Goal: Task Accomplishment & Management: Manage account settings

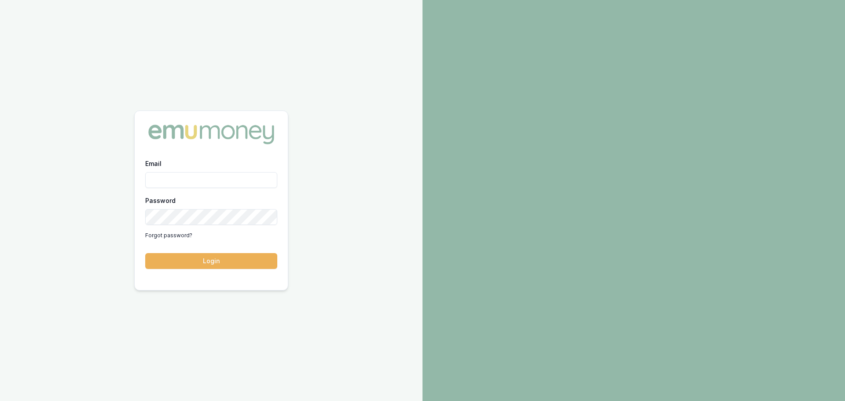
click at [208, 177] on input "Email" at bounding box center [211, 180] width 132 height 16
type input "erin.shield@emumoney.com.au"
click at [145, 253] on button "Login" at bounding box center [211, 261] width 132 height 16
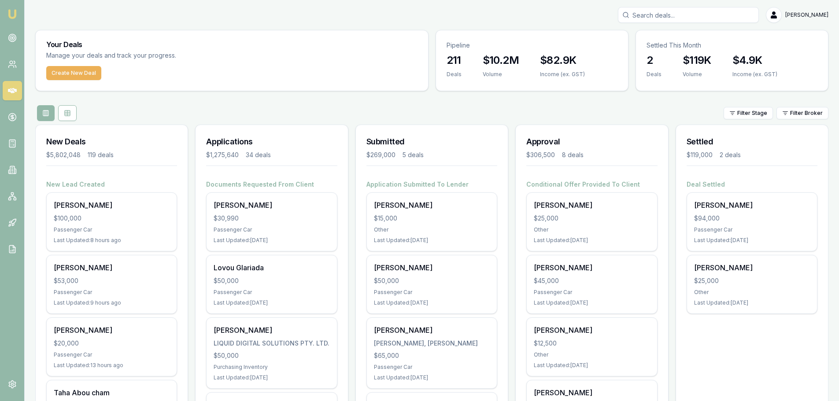
click at [749, 13] on input "Search deals" at bounding box center [688, 15] width 141 height 16
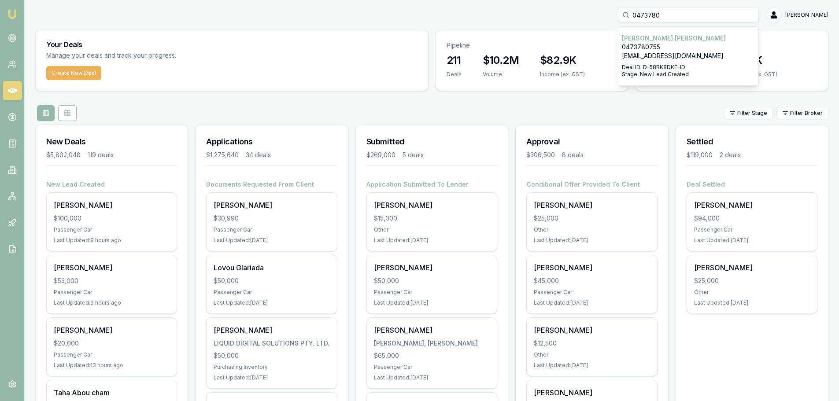
type input "0473780"
click at [592, 17] on div "0473780 Ash-lee Gibson 0473780755 therandom117@gmail.com Deal ID: D-58RK8DKFHD …" at bounding box center [431, 15] width 793 height 16
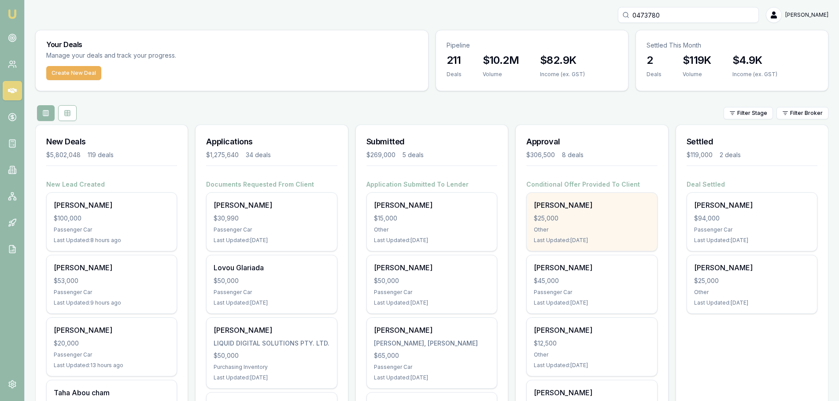
click at [595, 218] on div "$25,000" at bounding box center [591, 218] width 116 height 9
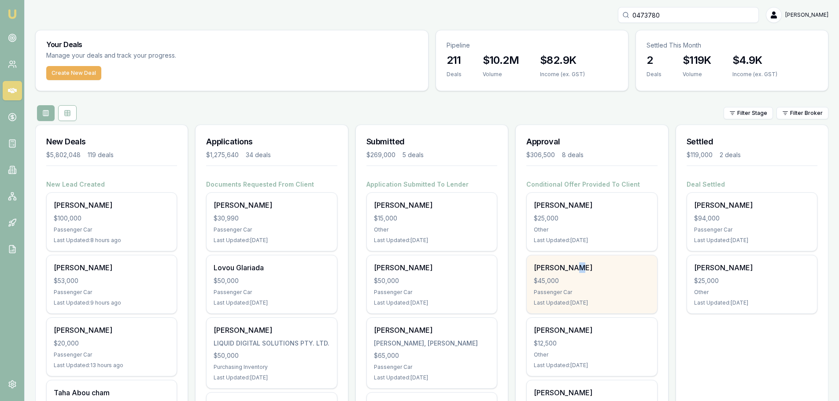
click at [572, 267] on div "Addison Piening" at bounding box center [591, 267] width 116 height 11
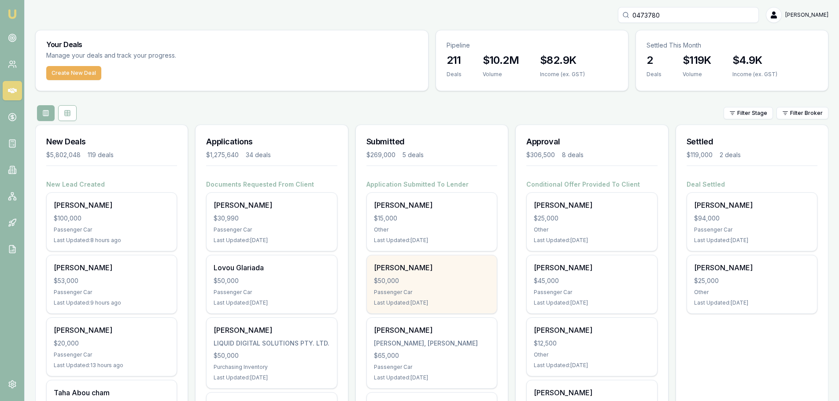
click at [420, 293] on div "Passenger Car" at bounding box center [432, 292] width 116 height 7
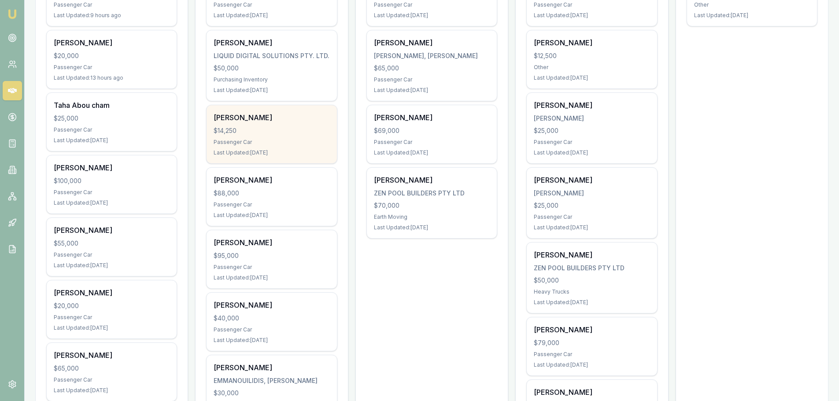
scroll to position [308, 0]
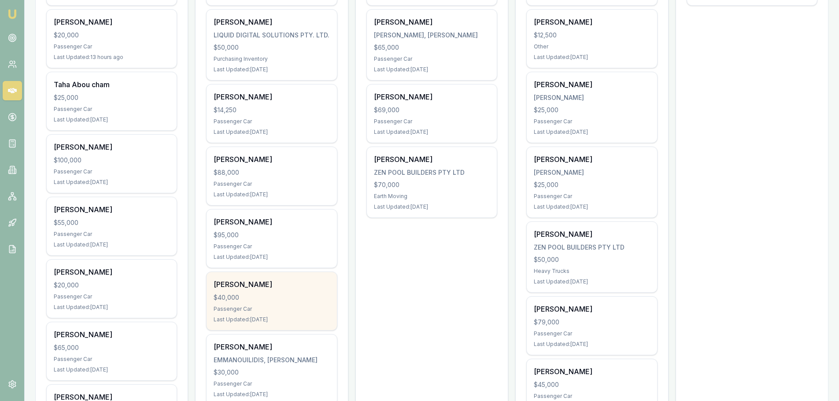
click at [286, 289] on div "[PERSON_NAME]" at bounding box center [271, 284] width 116 height 11
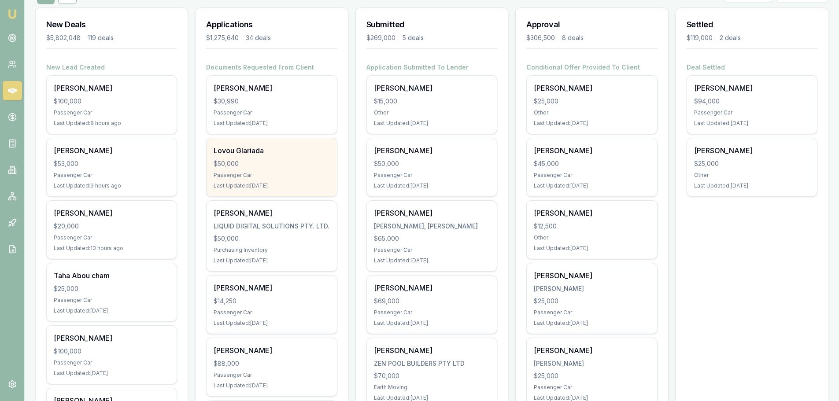
scroll to position [0, 0]
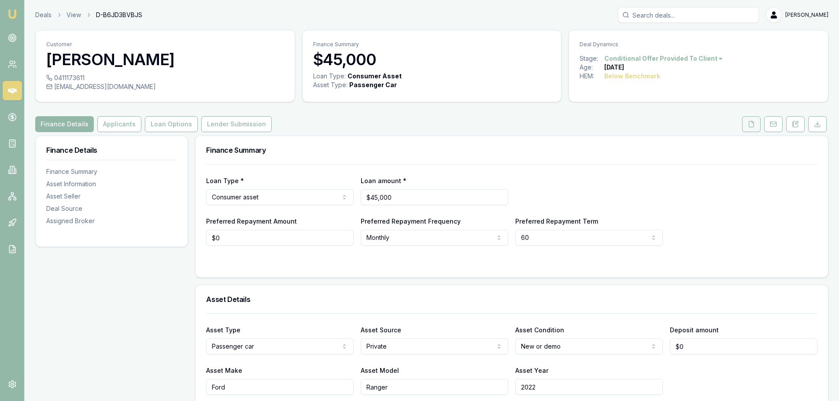
click at [754, 123] on button at bounding box center [751, 124] width 18 height 16
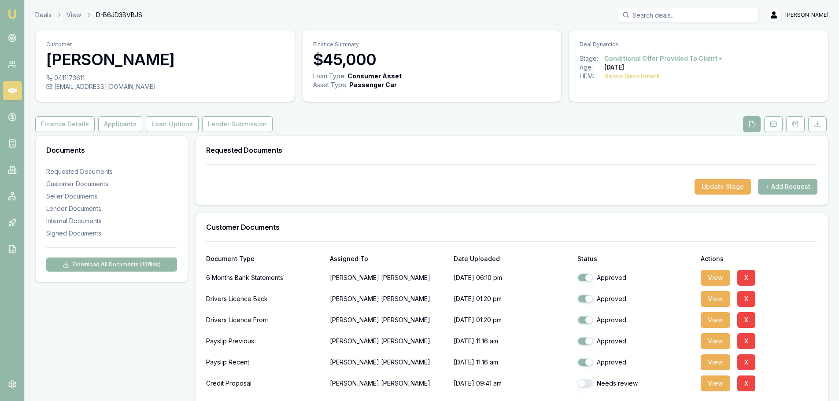
scroll to position [44, 0]
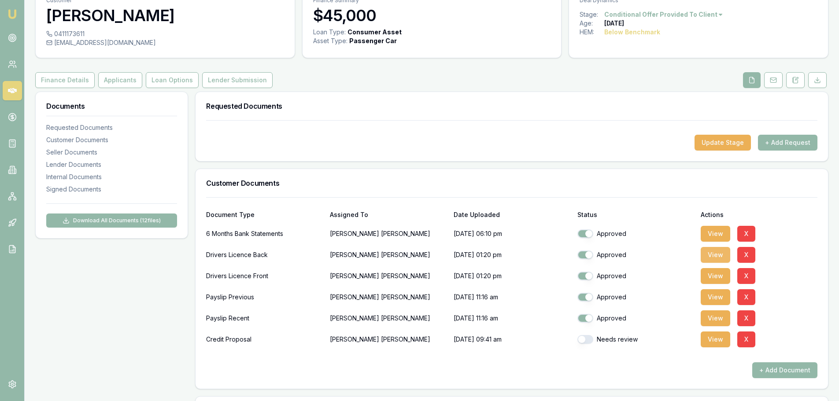
click at [722, 252] on button "View" at bounding box center [714, 255] width 29 height 16
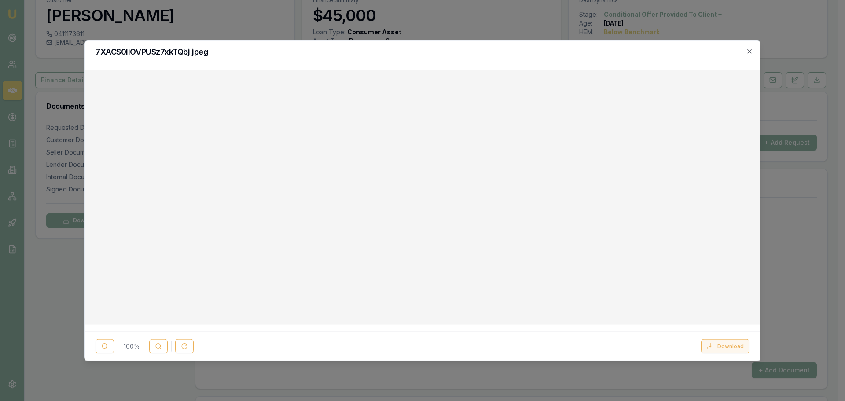
click at [737, 346] on button "Download" at bounding box center [725, 346] width 48 height 14
click at [750, 49] on icon "button" at bounding box center [749, 51] width 7 height 7
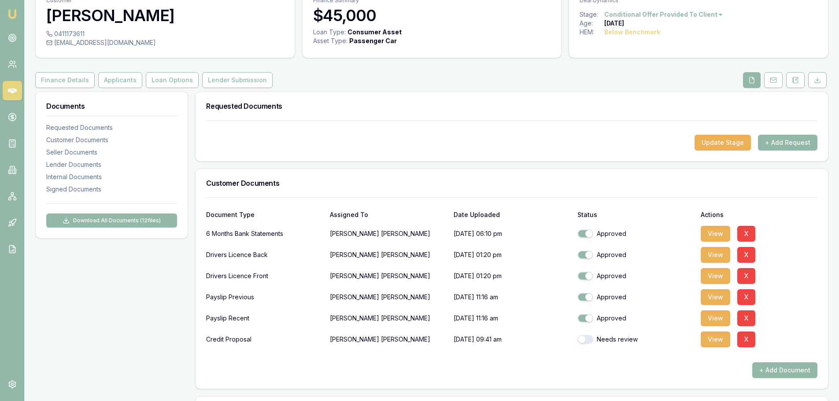
click at [710, 267] on div "Drivers Licence Front Addison Piening 06/10/2025, 01:20 pm Approved View X" at bounding box center [511, 274] width 611 height 21
click at [718, 278] on button "View" at bounding box center [714, 276] width 29 height 16
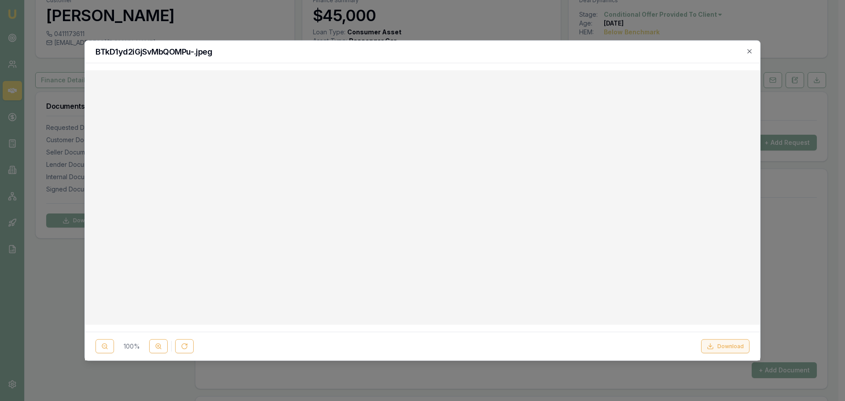
click at [735, 350] on button "Download" at bounding box center [725, 346] width 48 height 14
click at [751, 49] on icon "button" at bounding box center [749, 51] width 7 height 7
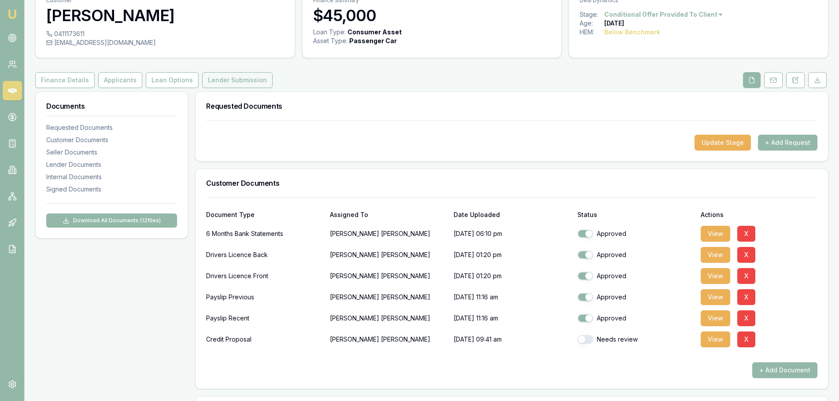
click at [251, 83] on button "Lender Submission" at bounding box center [237, 80] width 70 height 16
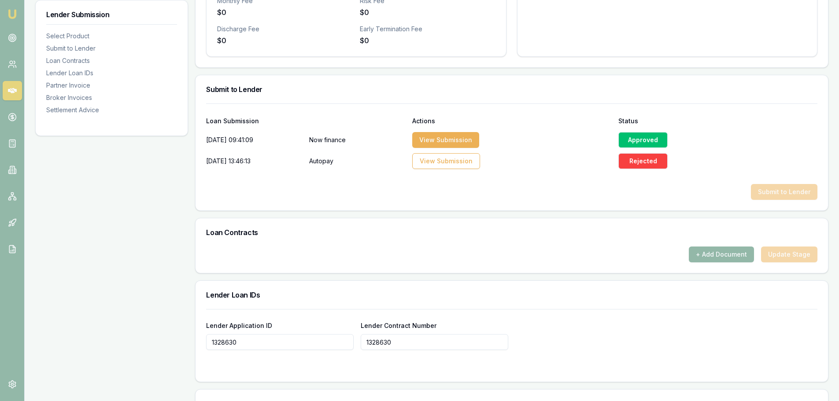
scroll to position [484, 0]
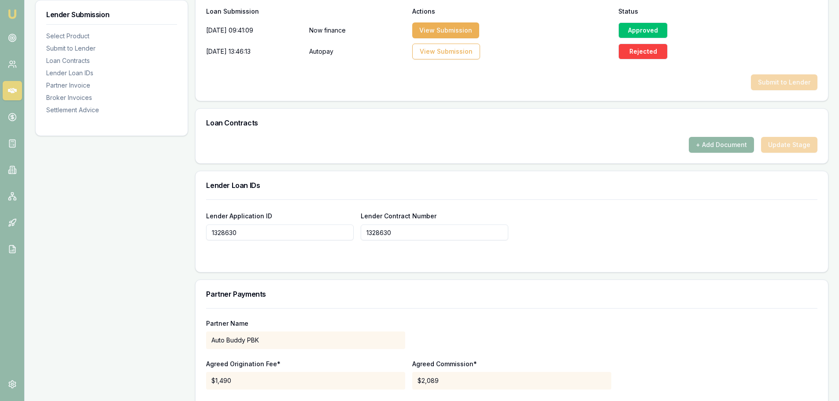
click at [729, 144] on button "+ Add Document" at bounding box center [720, 145] width 65 height 16
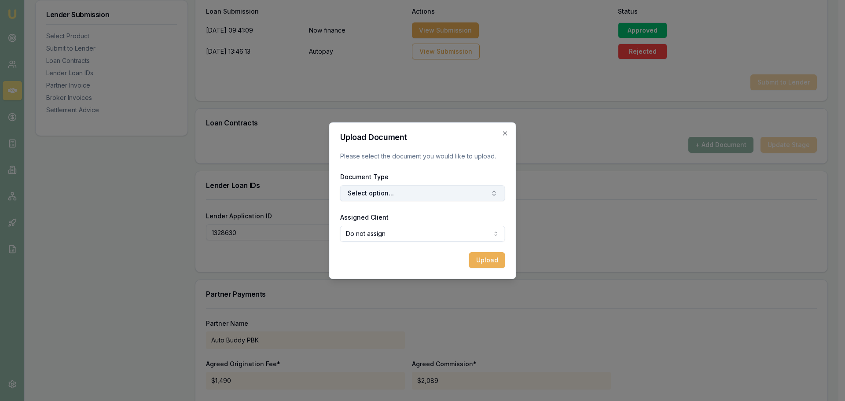
click at [464, 191] on button "Select option..." at bounding box center [422, 193] width 165 height 16
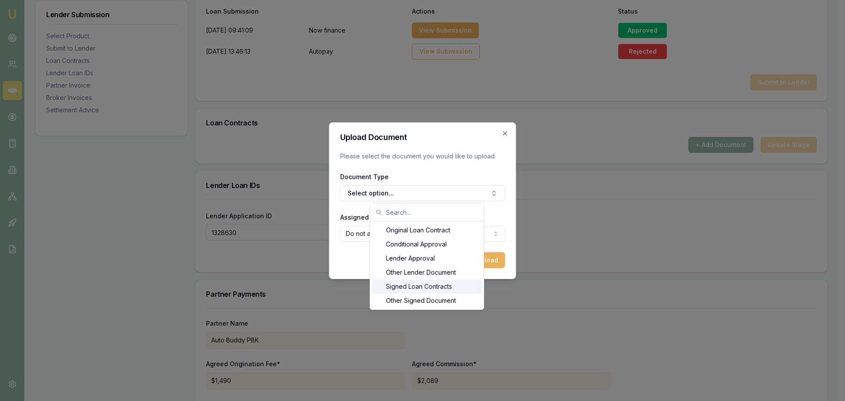
click at [408, 291] on div "Signed Loan Contracts" at bounding box center [427, 287] width 110 height 14
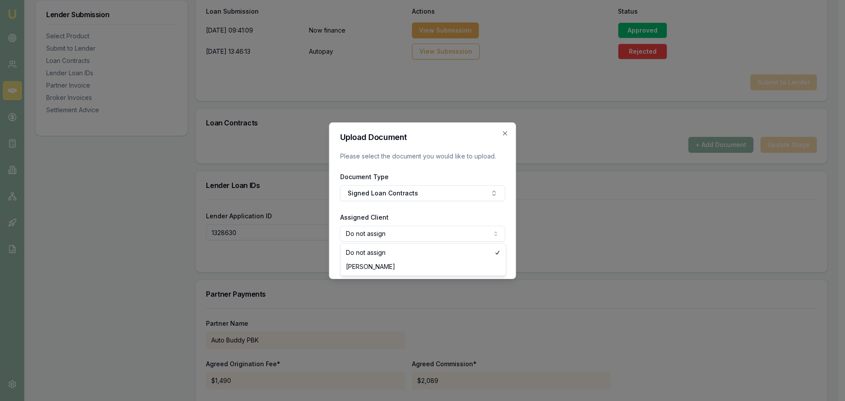
select select "U-1FS3TWHBX1"
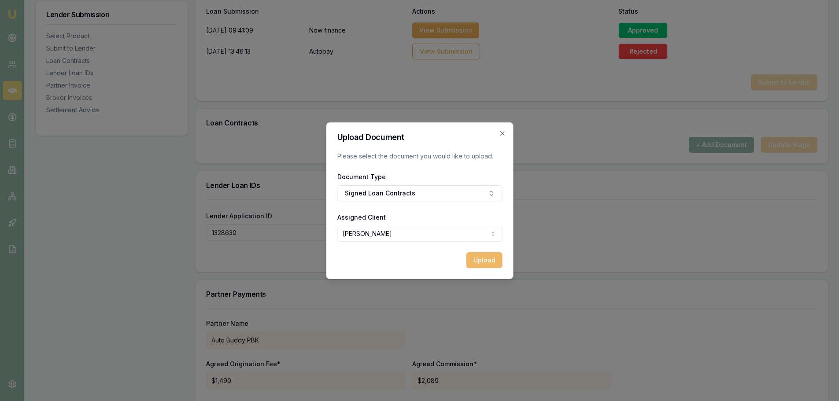
click at [483, 258] on button "Upload" at bounding box center [484, 260] width 36 height 16
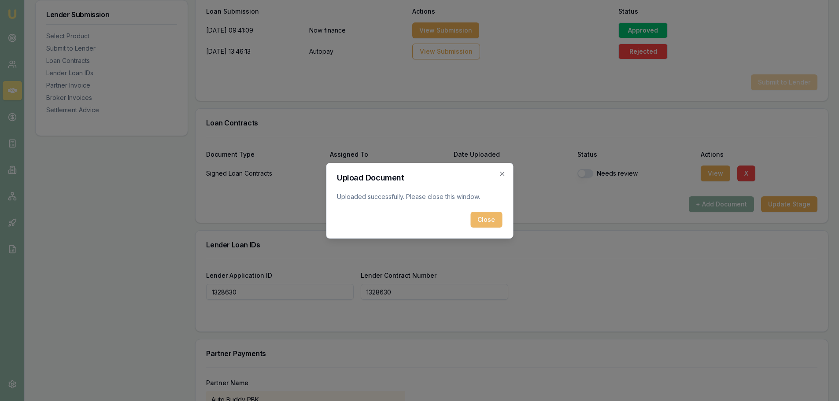
click at [491, 217] on button "Close" at bounding box center [486, 220] width 32 height 16
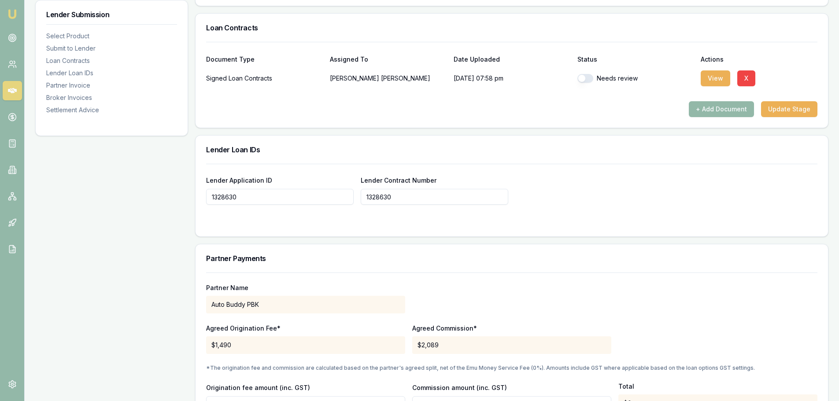
scroll to position [440, 0]
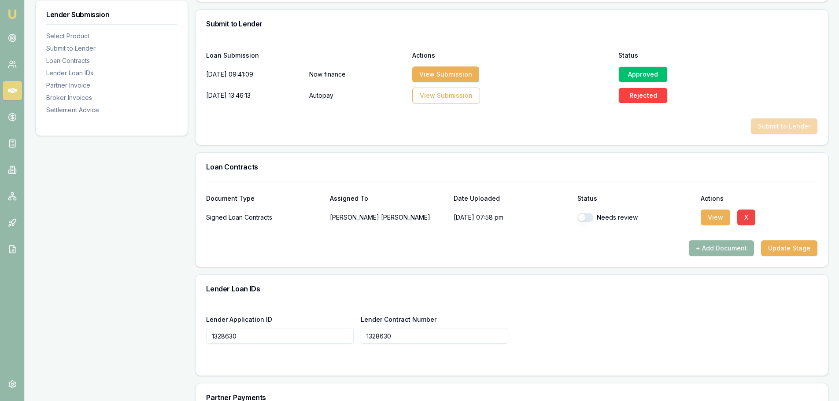
click at [591, 219] on button "button" at bounding box center [585, 217] width 16 height 9
checkbox input "true"
click at [806, 248] on button "Update Stage" at bounding box center [789, 248] width 56 height 16
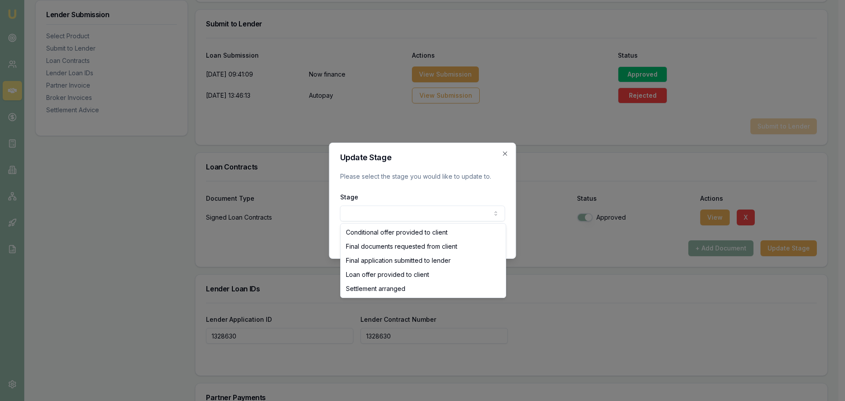
select select "SETTLEMENT_ARRANGED"
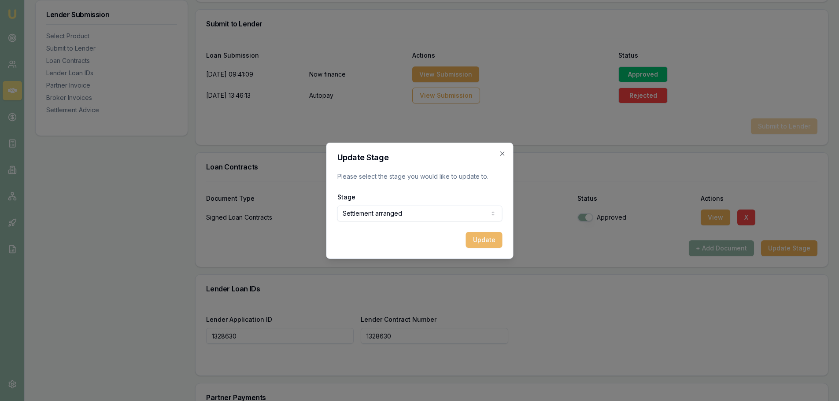
click at [484, 241] on button "Update" at bounding box center [483, 240] width 37 height 16
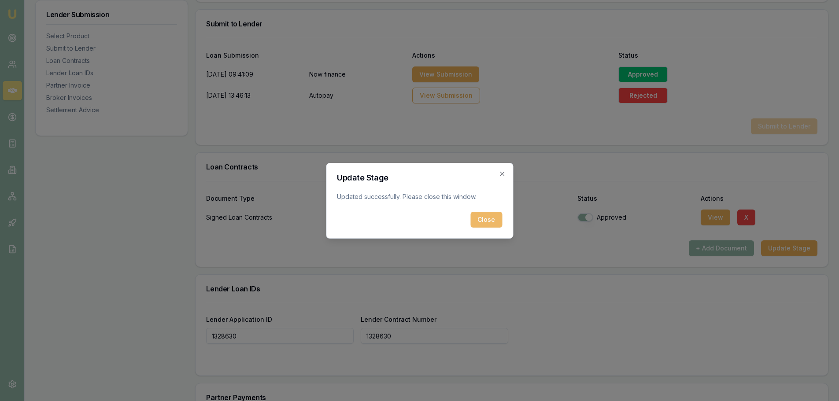
click at [482, 216] on button "Close" at bounding box center [486, 220] width 32 height 16
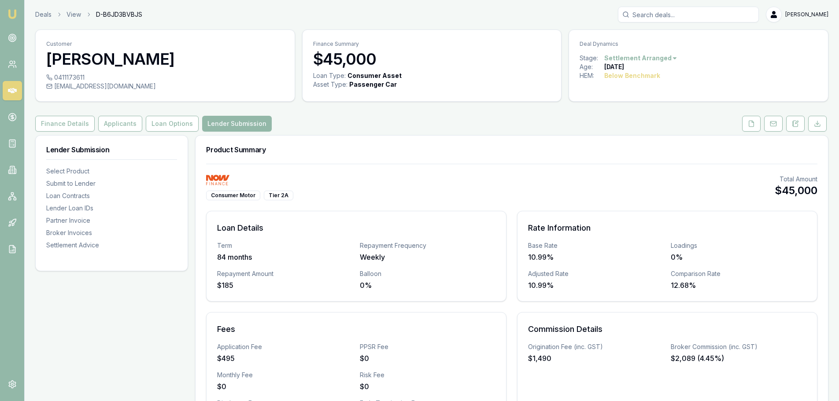
scroll to position [0, 0]
click at [172, 124] on button "Loan Options" at bounding box center [172, 124] width 53 height 16
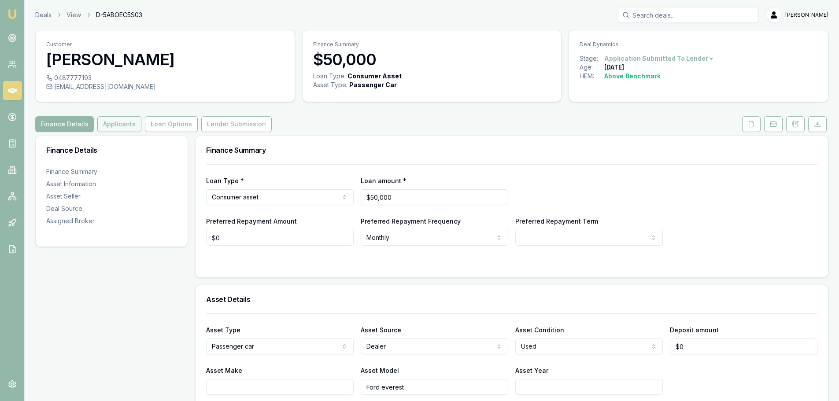
click at [123, 129] on button "Applicants" at bounding box center [119, 124] width 44 height 16
click at [753, 122] on icon at bounding box center [751, 124] width 5 height 6
